Goal: Task Accomplishment & Management: Use online tool/utility

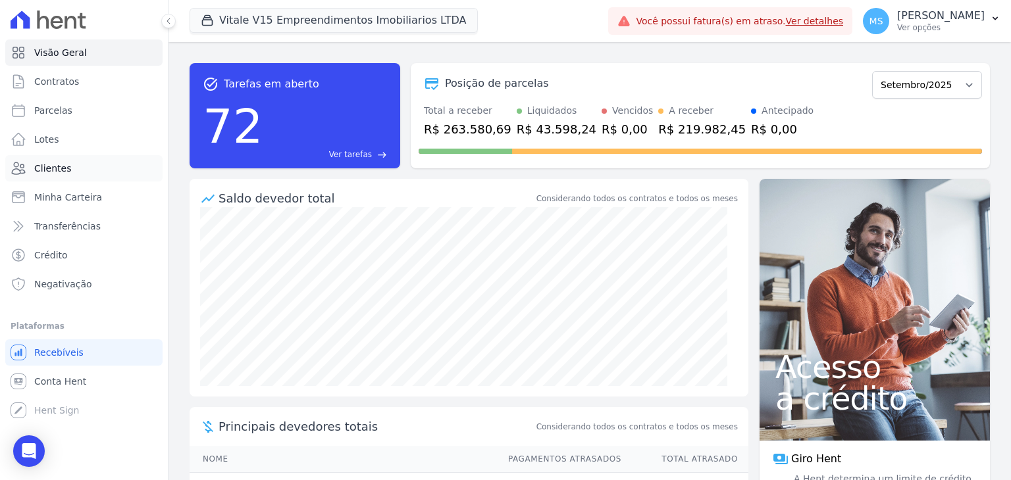
click at [49, 169] on span "Clientes" at bounding box center [52, 168] width 37 height 13
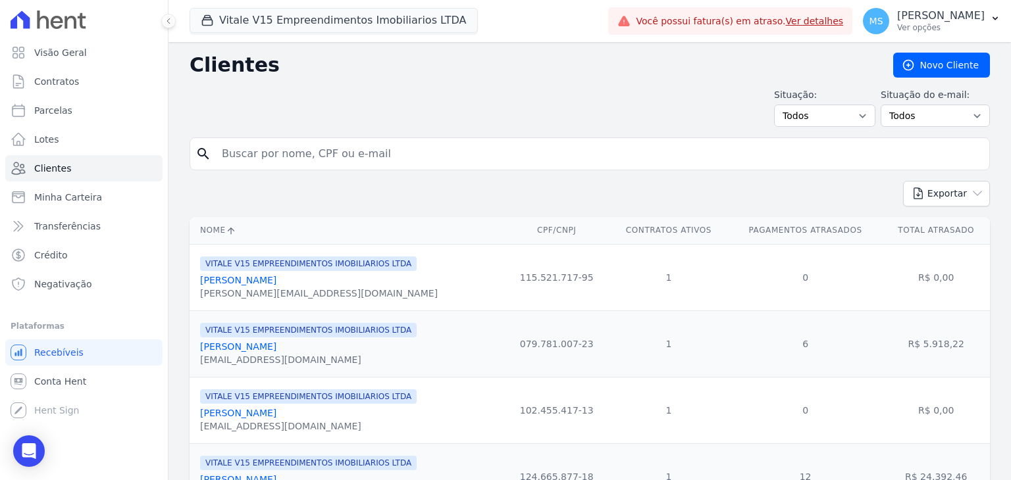
click at [276, 144] on input "search" at bounding box center [599, 154] width 770 height 26
type input "valeria"
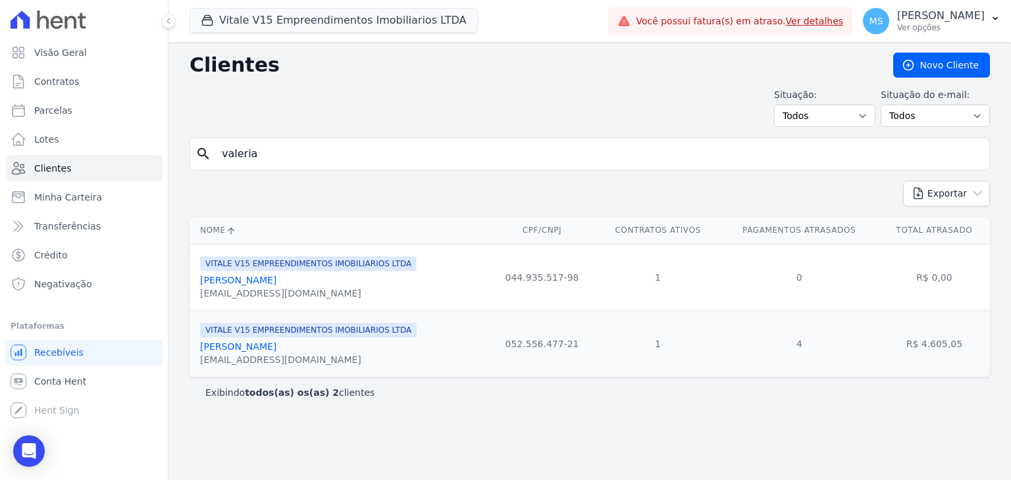
click at [269, 344] on link "[PERSON_NAME]" at bounding box center [238, 347] width 76 height 11
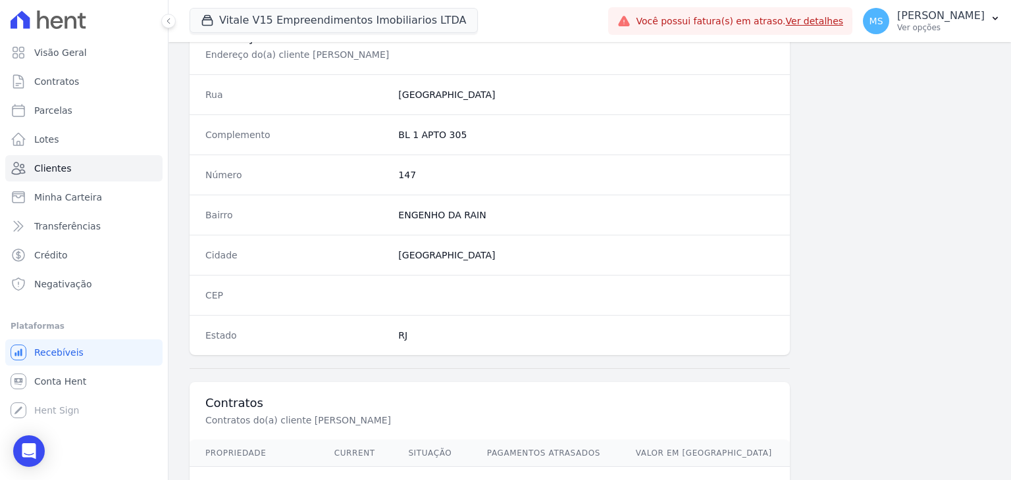
scroll to position [747, 0]
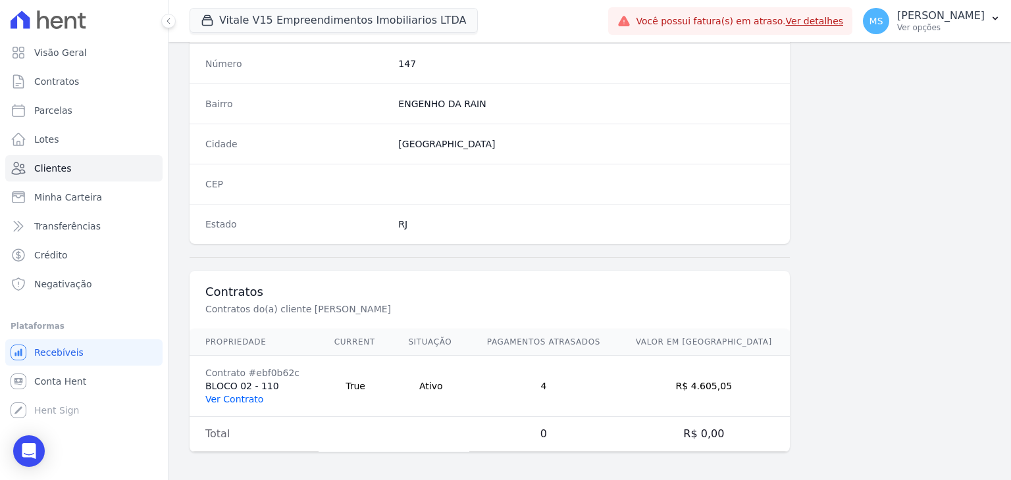
click at [245, 399] on link "Ver Contrato" at bounding box center [234, 399] width 58 height 11
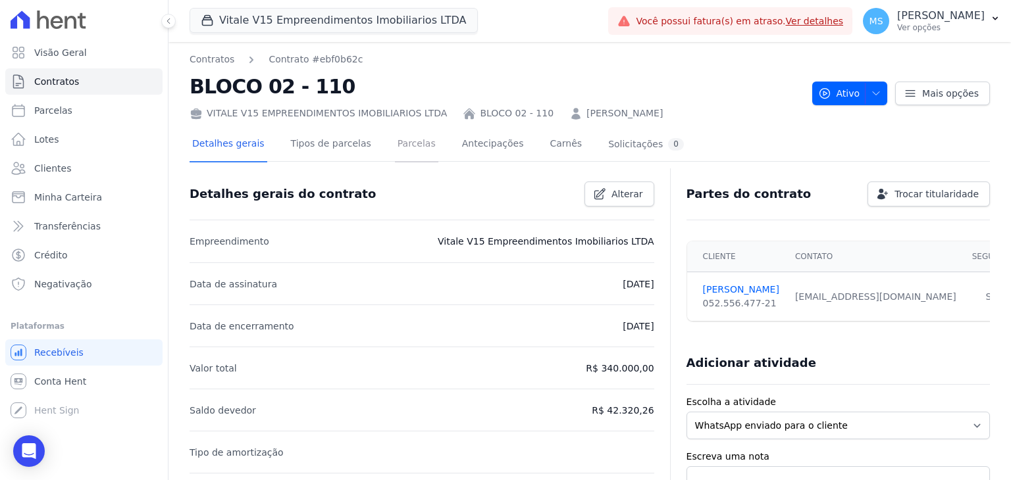
click at [401, 132] on link "Parcelas" at bounding box center [416, 145] width 43 height 35
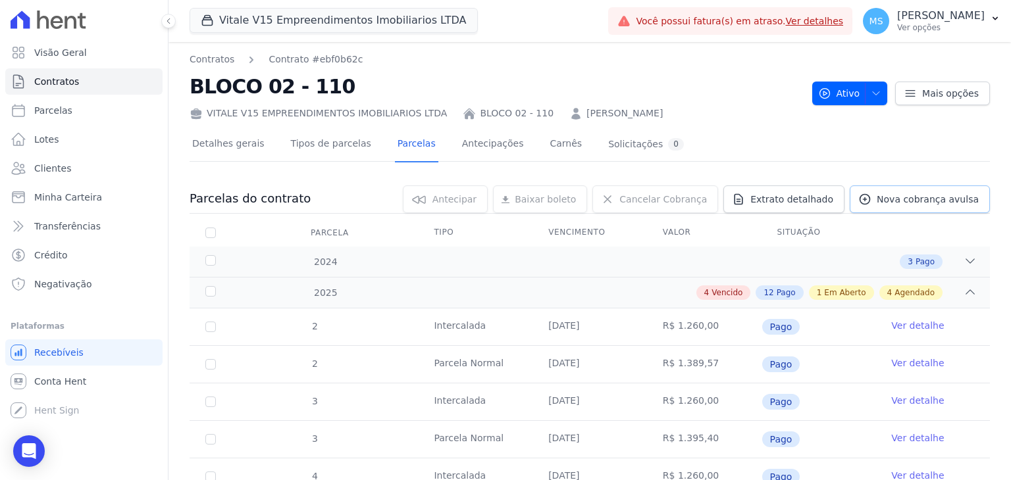
click at [913, 200] on span "Nova cobrança avulsa" at bounding box center [928, 199] width 102 height 13
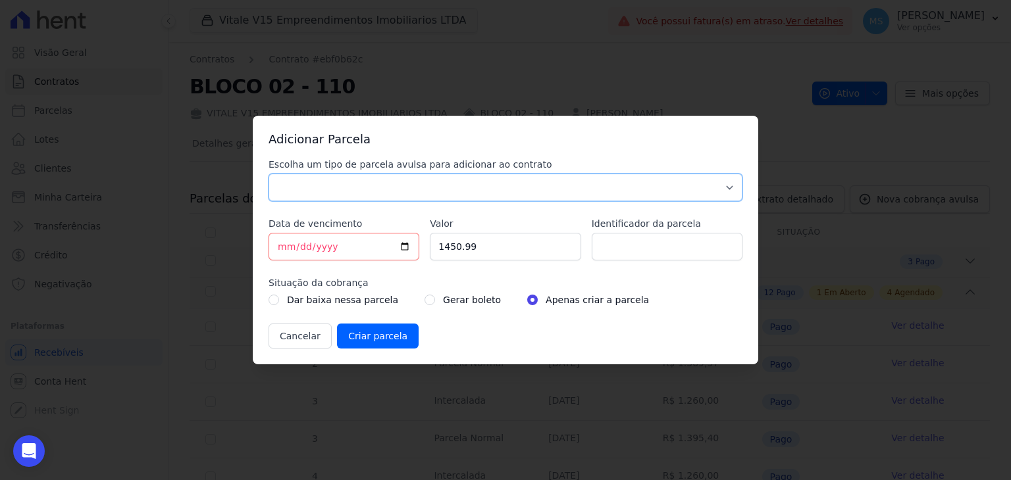
drag, startPoint x: 356, startPoint y: 184, endPoint x: 347, endPoint y: 195, distance: 14.1
click at [356, 184] on select "Parcela Normal Sinal Caução Intercalada Chaves Pré Chaves Pós Chaves Taxas Quit…" at bounding box center [506, 188] width 474 height 28
select select "others"
click at [269, 174] on select "Parcela Normal Sinal Caução Intercalada Chaves Pré Chaves Pós Chaves Taxas Quit…" at bounding box center [506, 188] width 474 height 28
click at [285, 243] on input "[DATE]" at bounding box center [344, 247] width 151 height 28
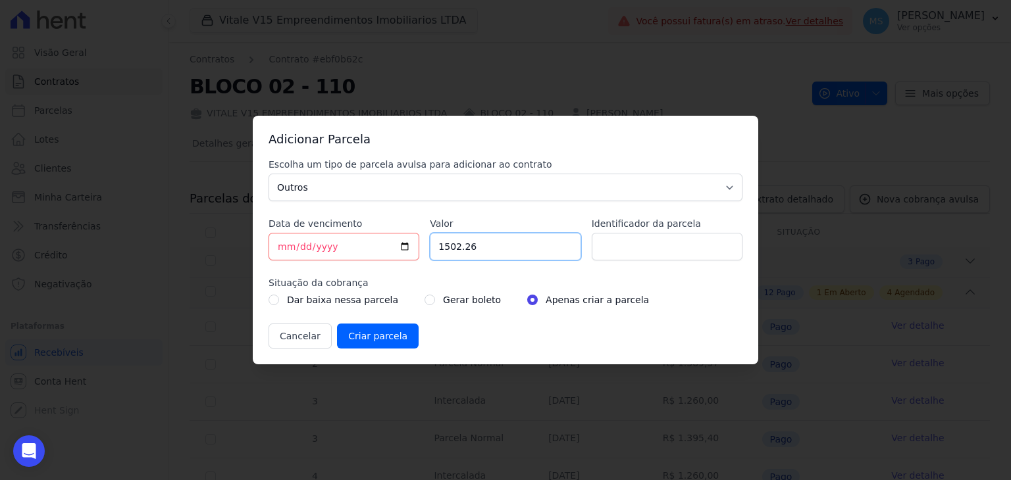
type input "1502.26"
type input "O"
type input "BOLETO AVULSO - 252330"
click at [424, 306] on div "Gerar boleto" at bounding box center [462, 300] width 76 height 16
click at [424, 300] on input "radio" at bounding box center [429, 300] width 11 height 11
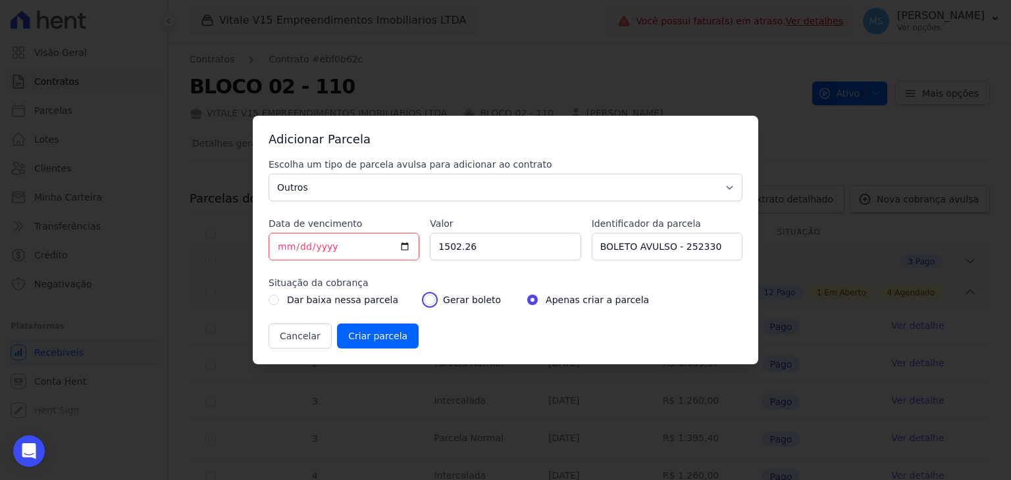
radio input "true"
click at [388, 340] on input "Criar parcela" at bounding box center [378, 336] width 82 height 25
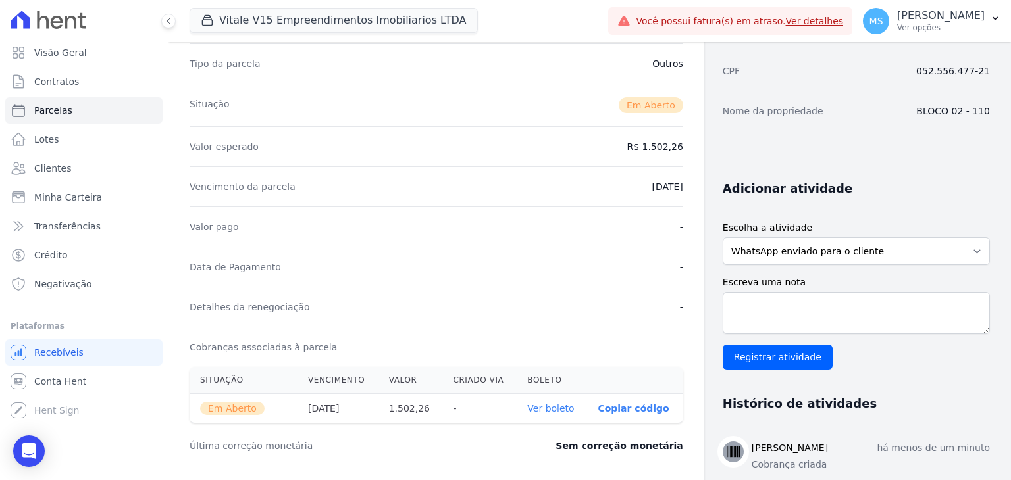
scroll to position [197, 0]
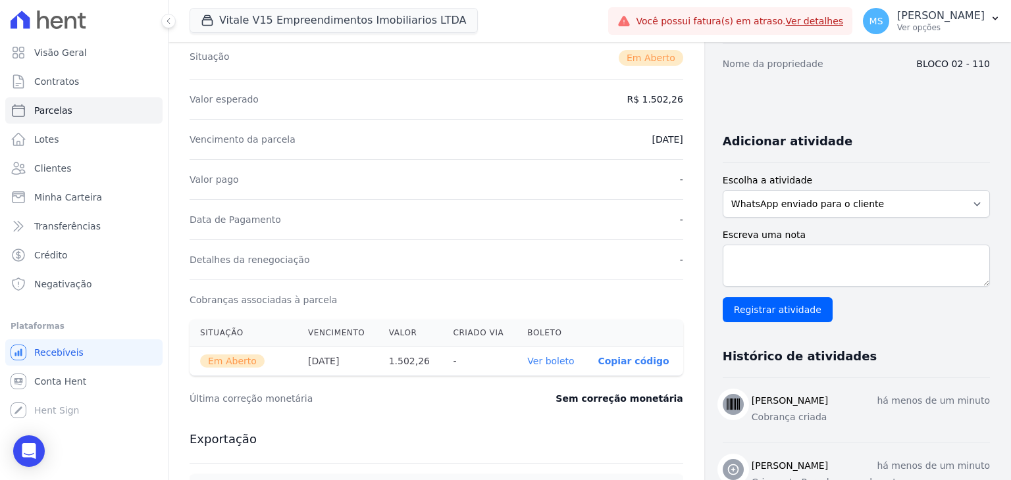
click at [554, 357] on link "Ver boleto" at bounding box center [550, 361] width 47 height 11
